Goal: Communication & Community: Answer question/provide support

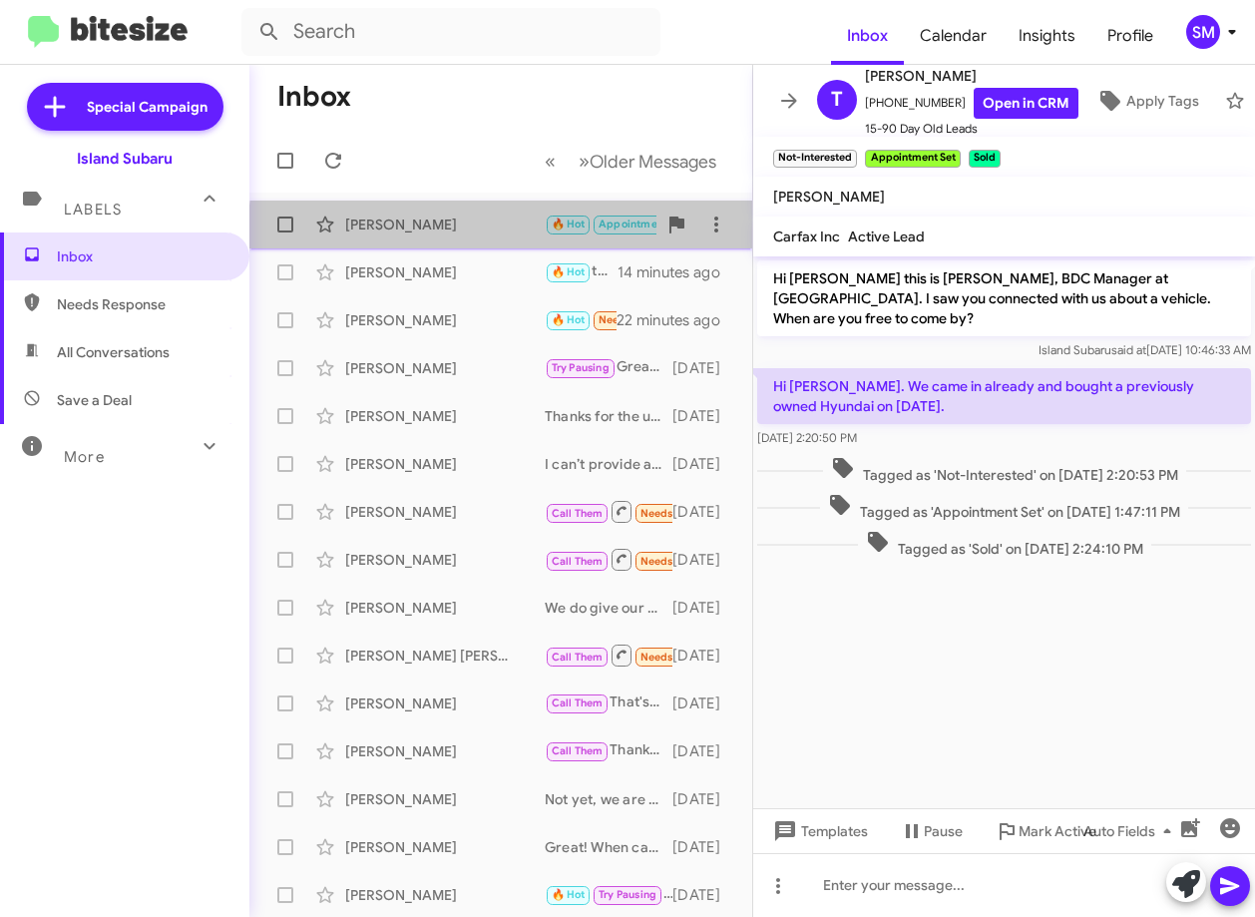
click at [502, 227] on div "Thomas Odonohue" at bounding box center [445, 225] width 200 height 20
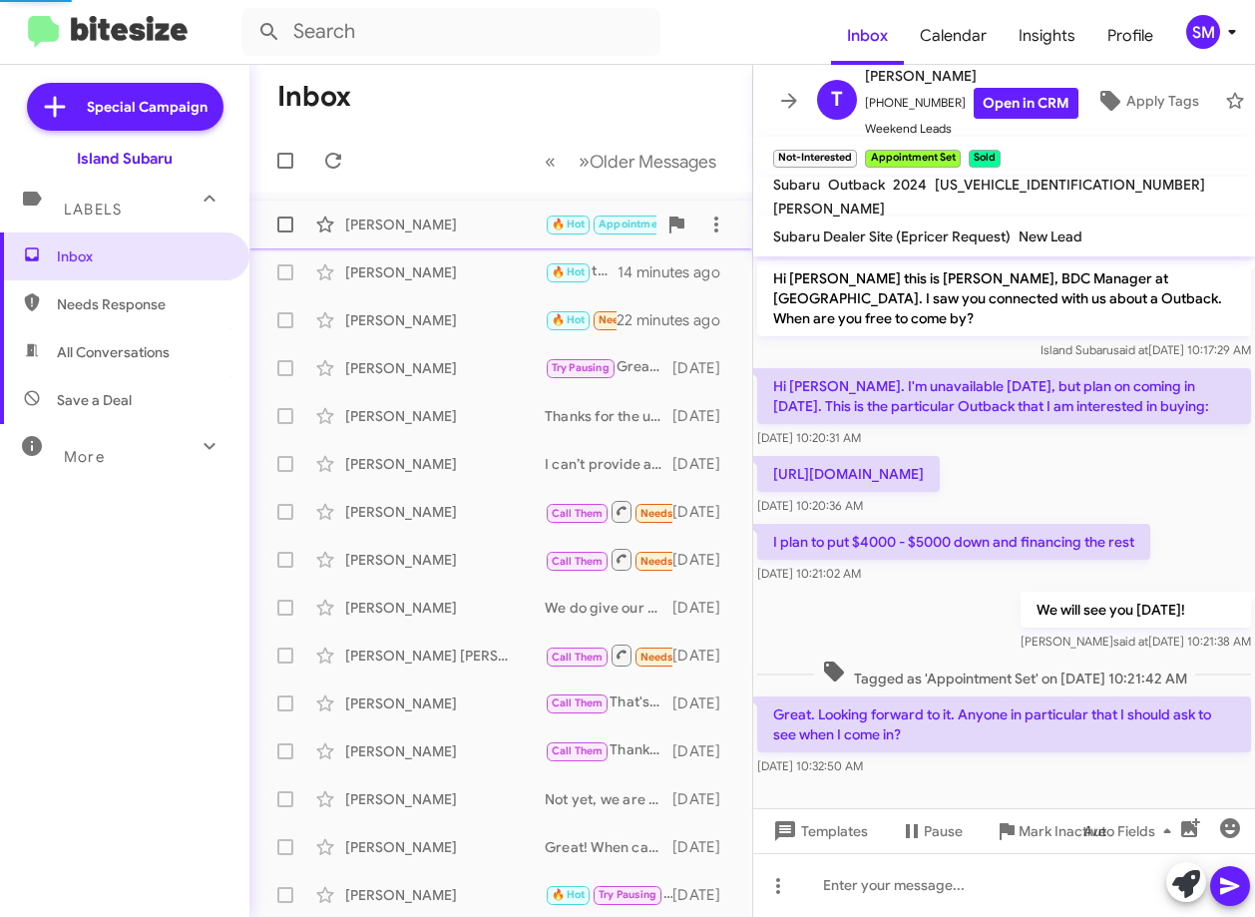
scroll to position [27, 0]
